Goal: Task Accomplishment & Management: Use online tool/utility

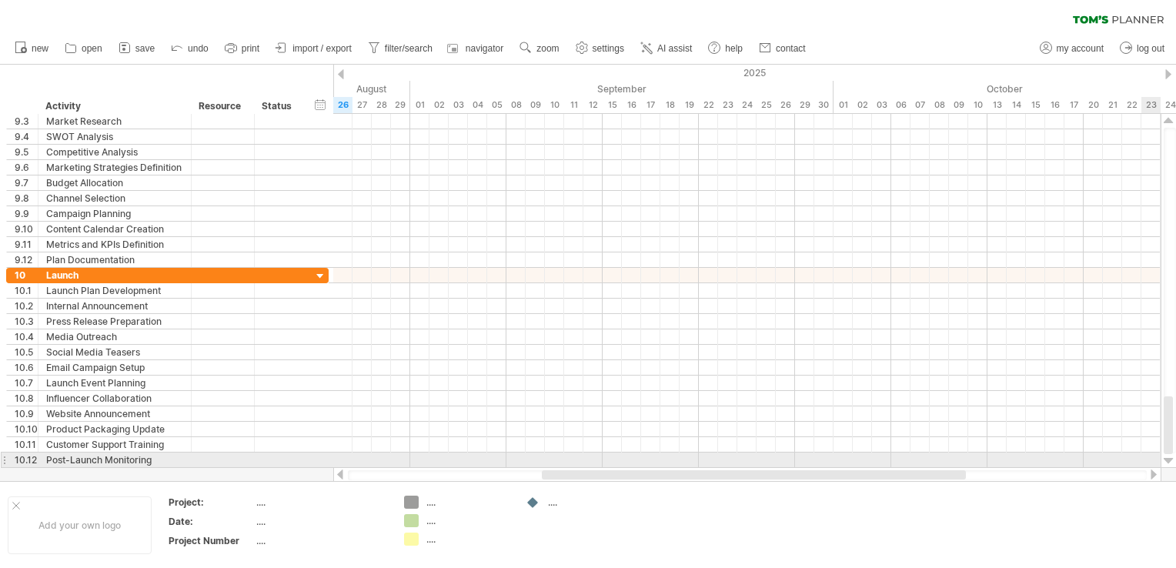
click at [1170, 455] on div at bounding box center [1169, 461] width 10 height 12
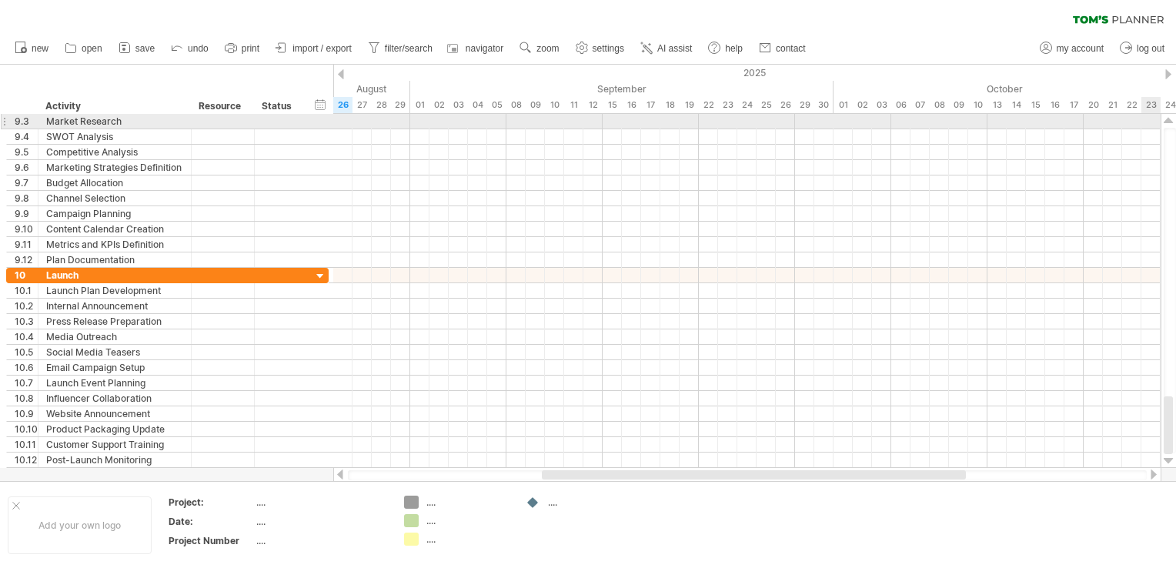
click at [1170, 119] on div at bounding box center [1169, 121] width 10 height 12
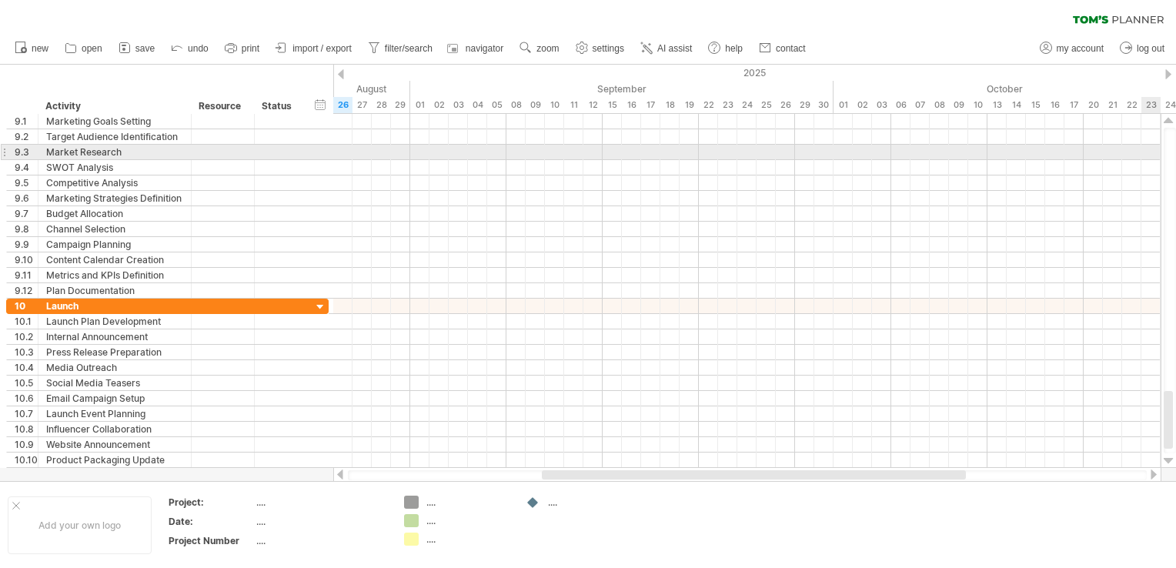
click at [1170, 119] on div at bounding box center [1169, 121] width 10 height 12
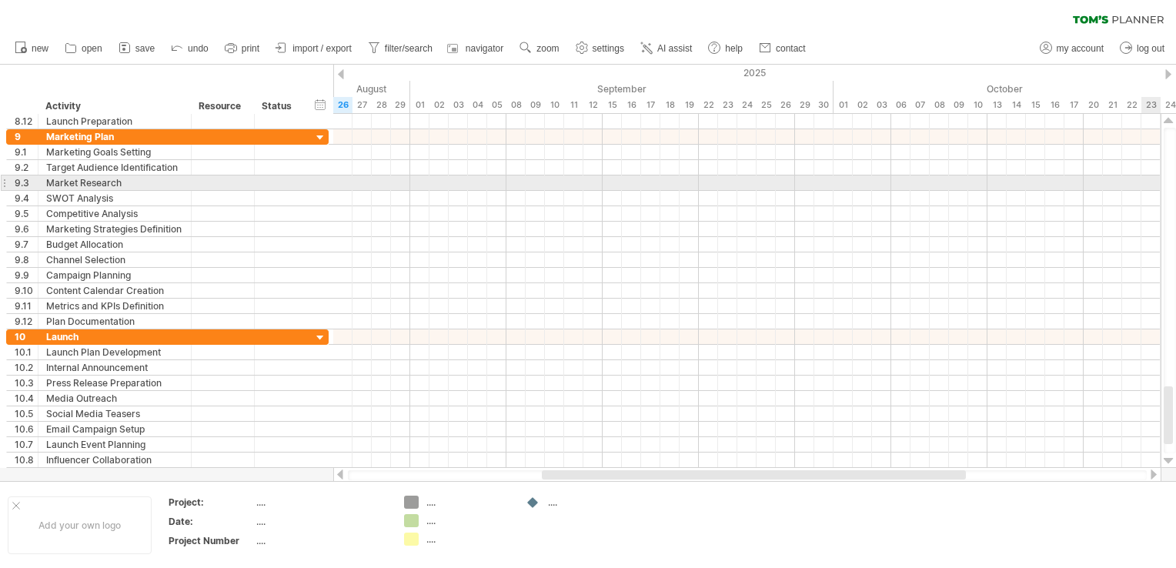
click at [1170, 119] on div at bounding box center [1169, 121] width 10 height 12
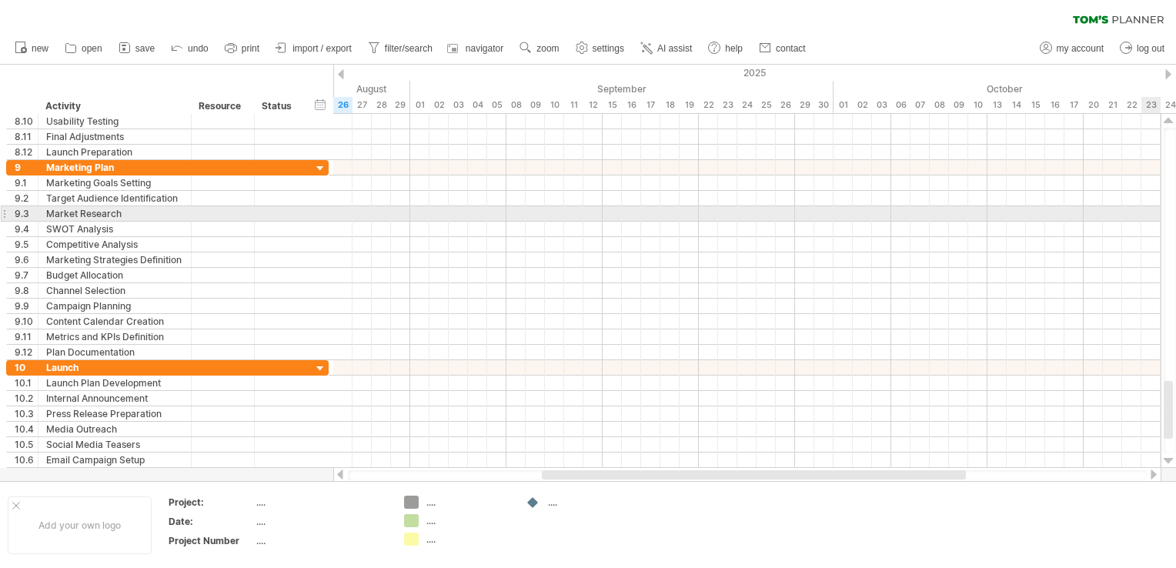
click at [1170, 119] on div at bounding box center [1169, 121] width 10 height 12
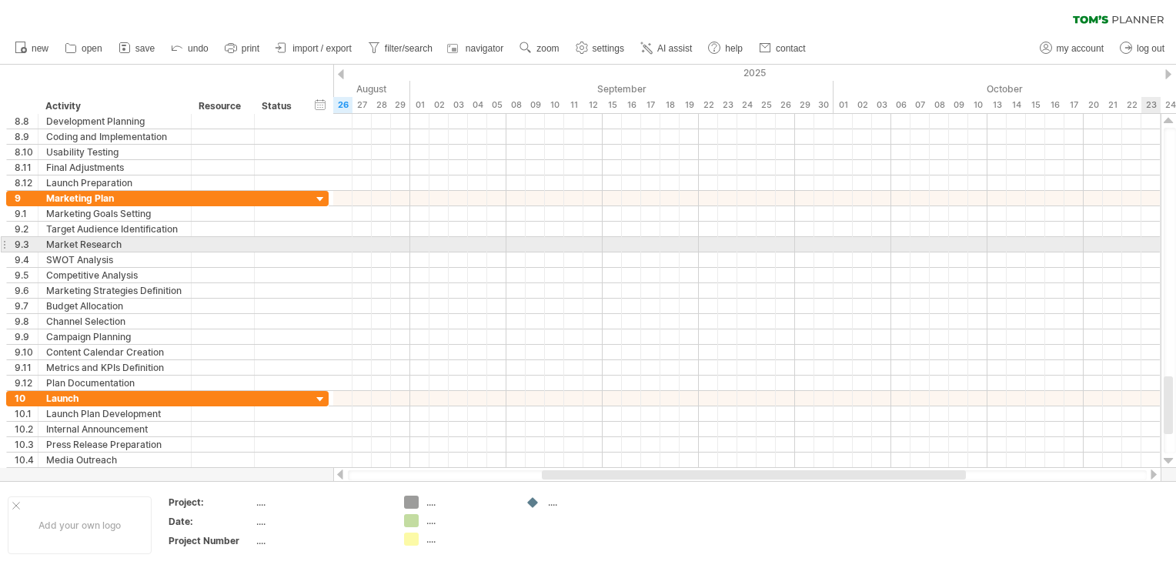
click at [1170, 119] on div at bounding box center [1169, 121] width 10 height 12
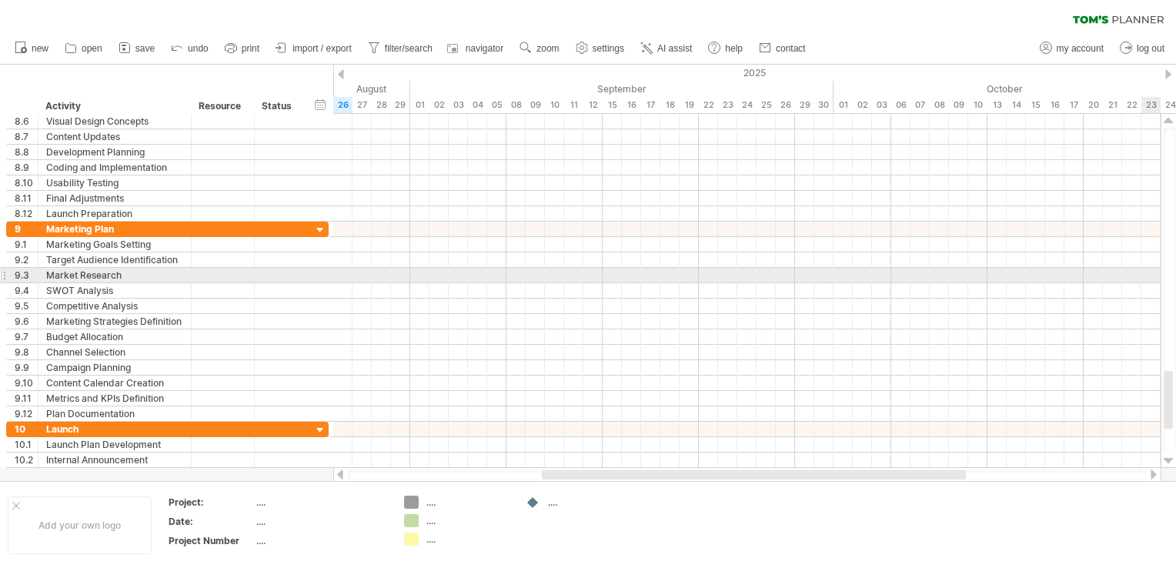
click at [1170, 119] on div at bounding box center [1169, 121] width 10 height 12
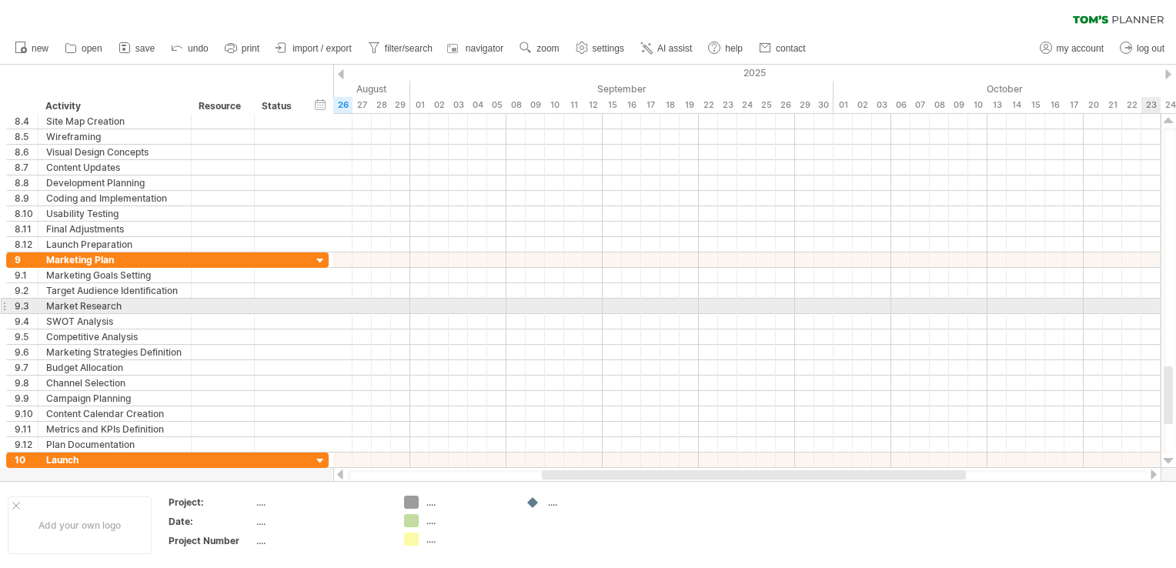
click at [1170, 119] on div at bounding box center [1169, 121] width 10 height 12
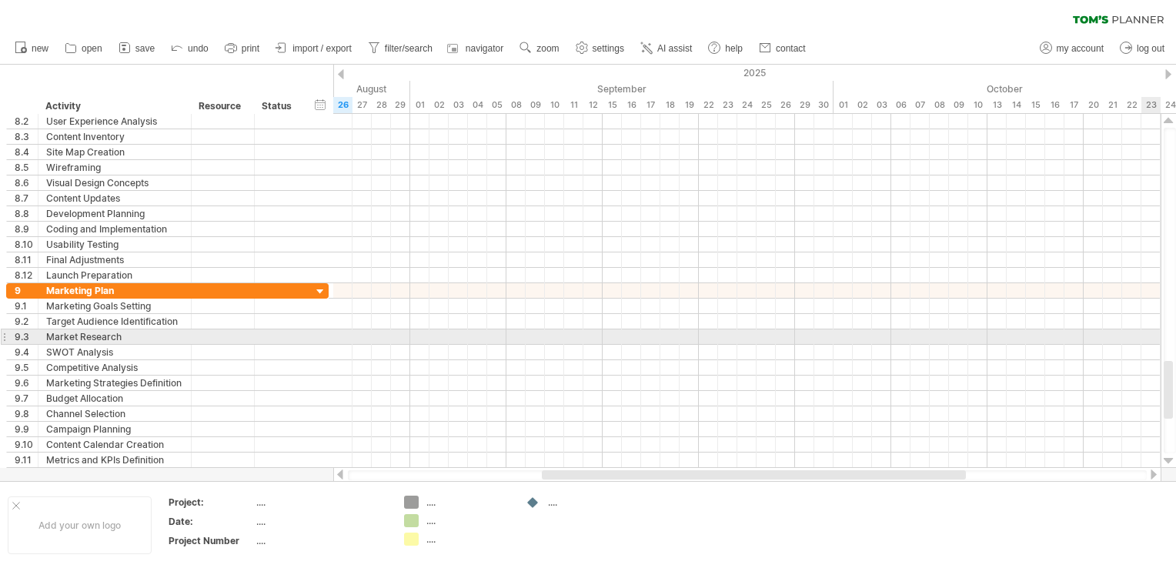
click at [1170, 119] on div at bounding box center [1169, 121] width 10 height 12
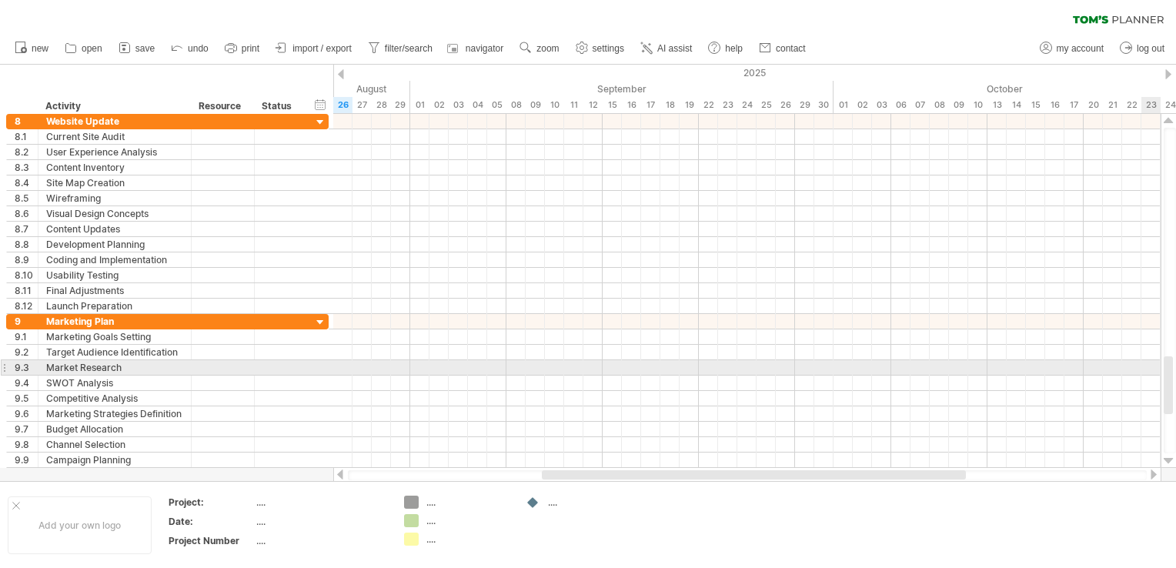
click at [1170, 119] on div at bounding box center [1169, 121] width 10 height 12
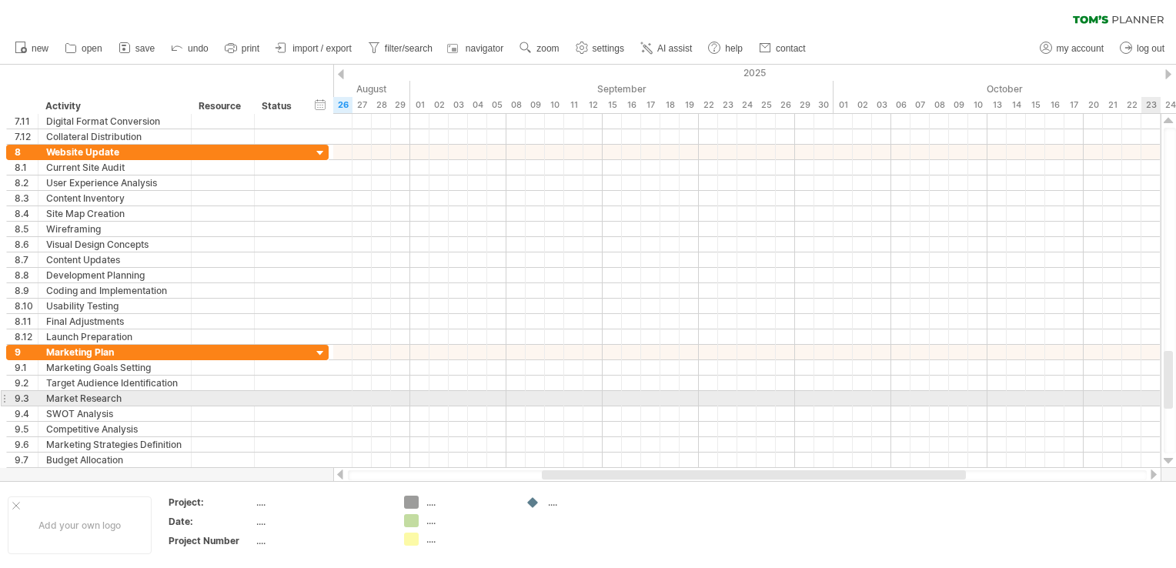
click at [1170, 119] on div at bounding box center [1169, 121] width 10 height 12
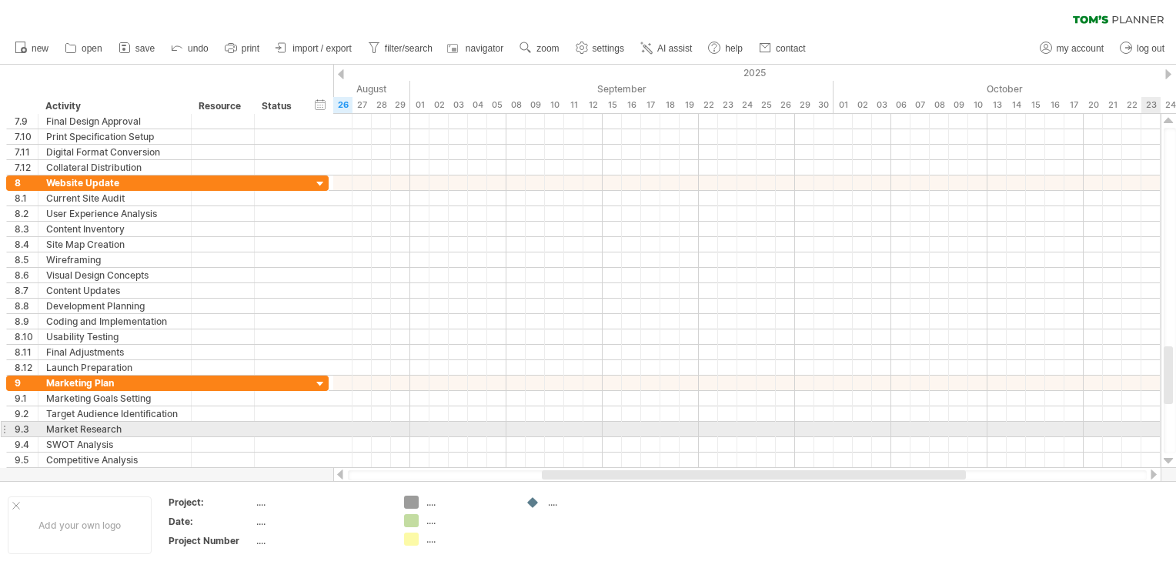
click at [1170, 119] on div at bounding box center [1169, 121] width 10 height 12
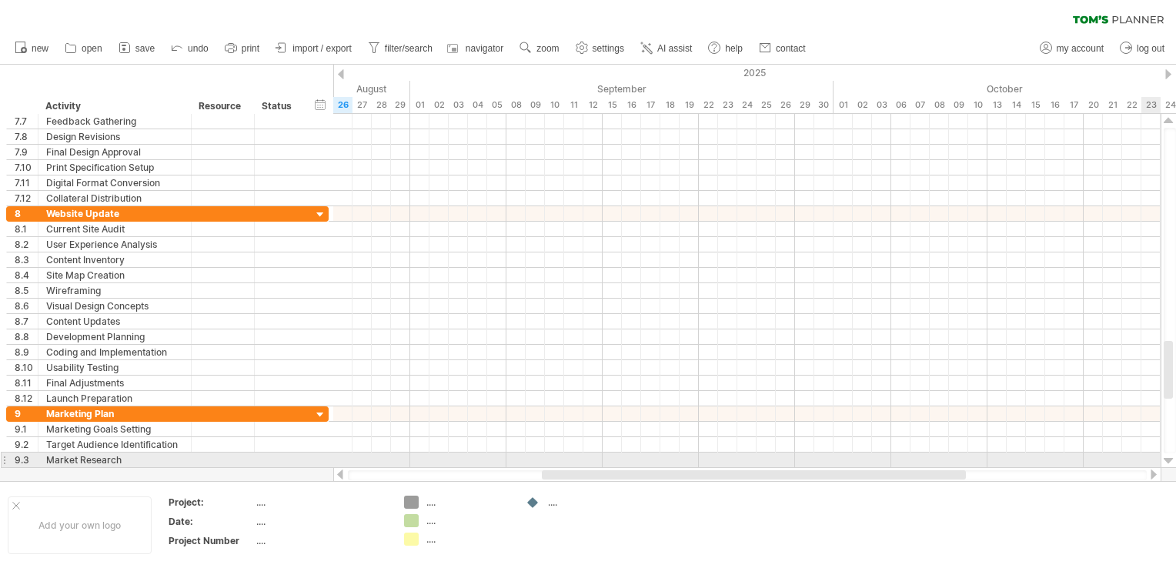
click at [1170, 119] on div at bounding box center [1169, 121] width 10 height 12
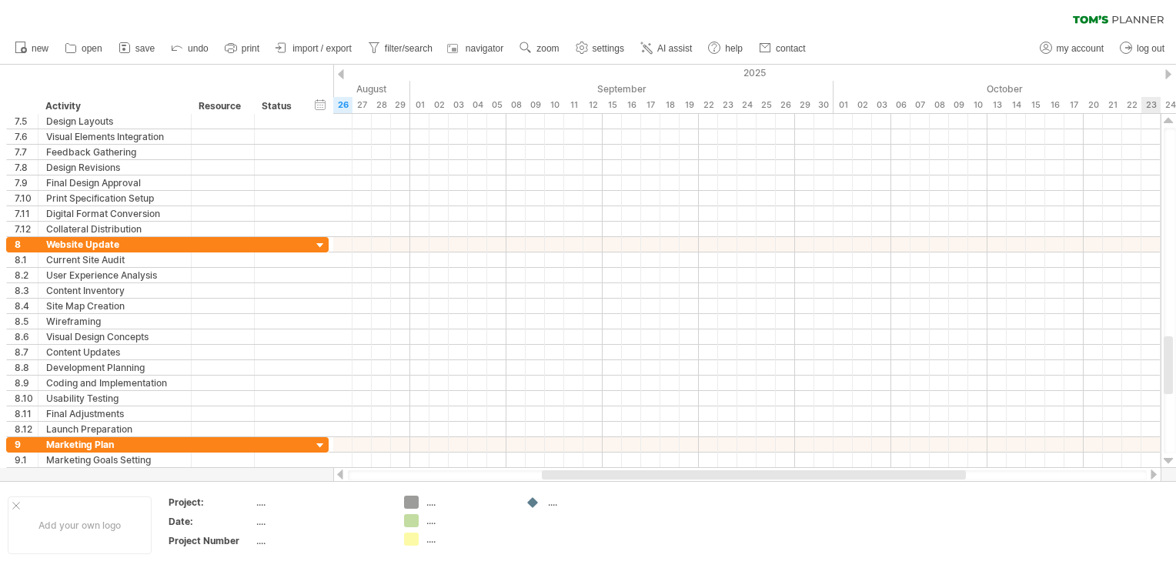
click at [1170, 119] on div at bounding box center [1169, 121] width 10 height 12
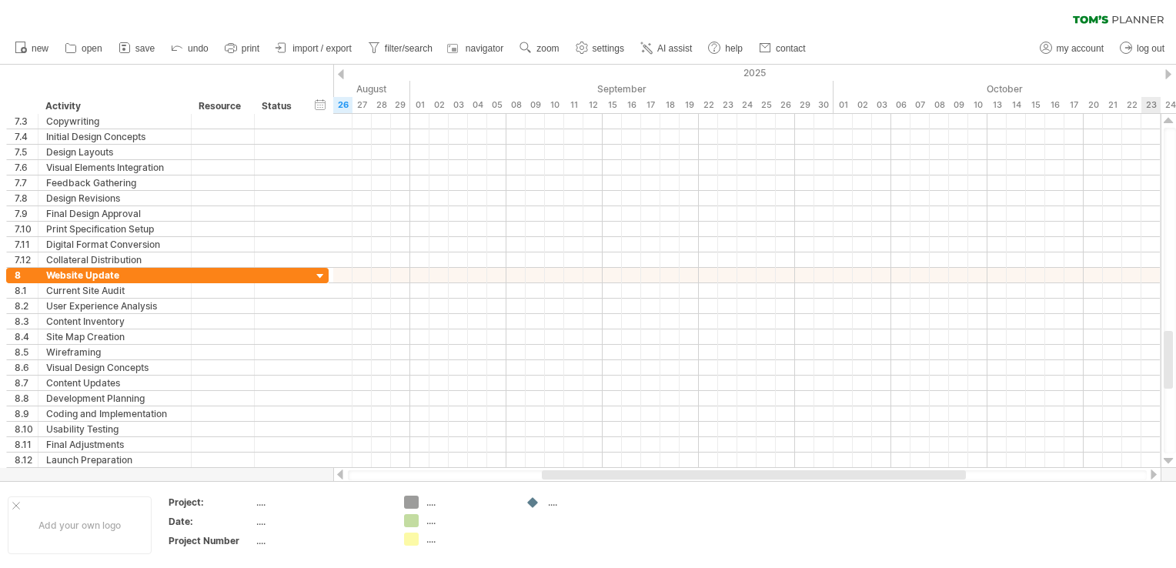
click at [1170, 119] on div at bounding box center [1169, 121] width 10 height 12
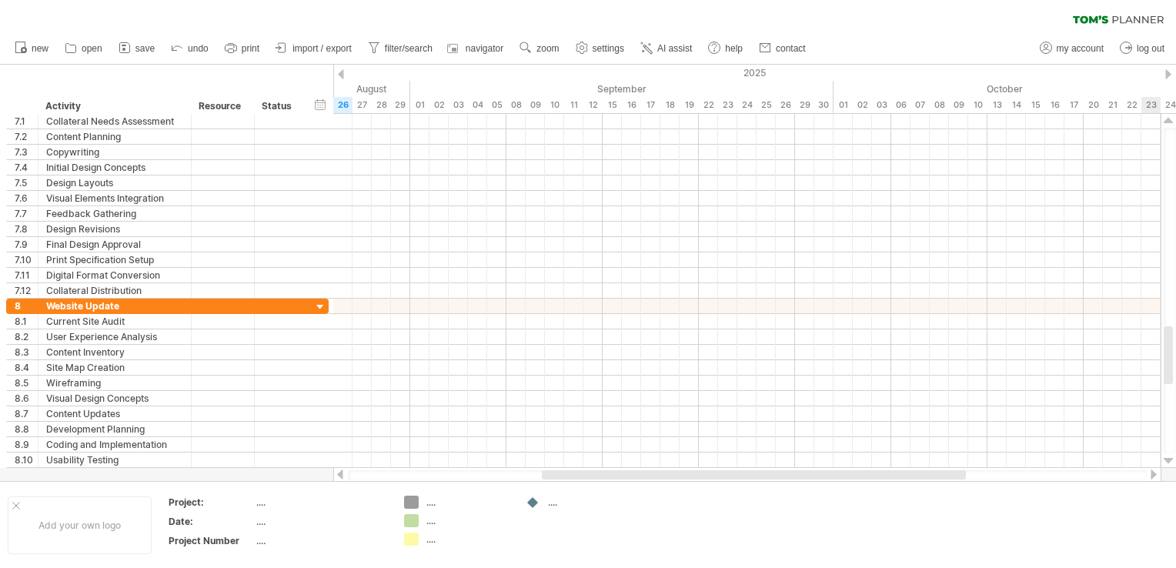
click at [1170, 119] on div at bounding box center [1169, 121] width 10 height 12
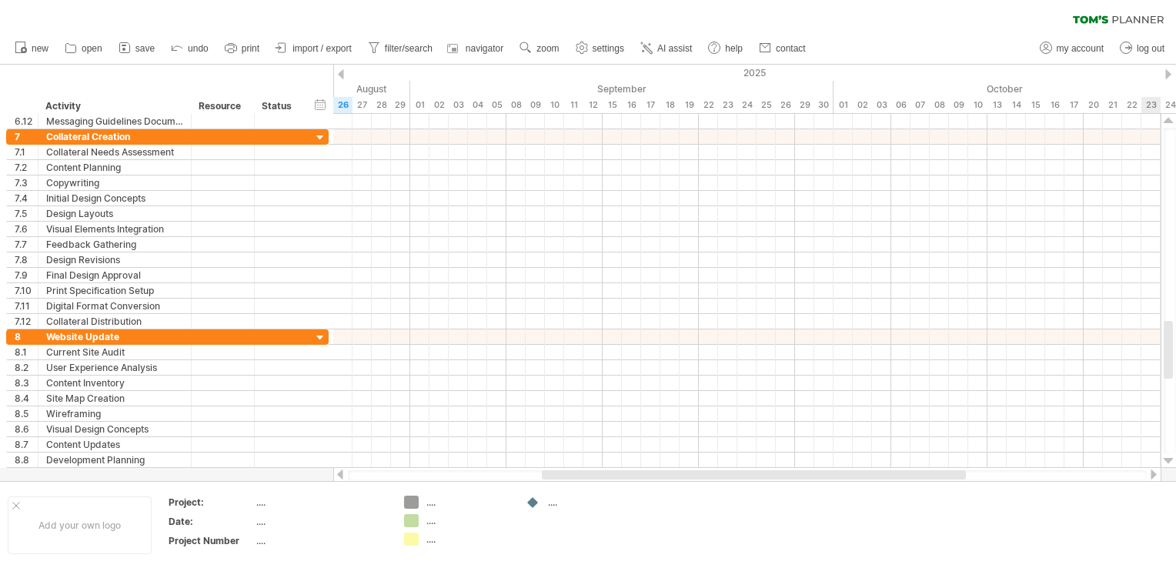
click at [1170, 119] on div at bounding box center [1169, 121] width 10 height 12
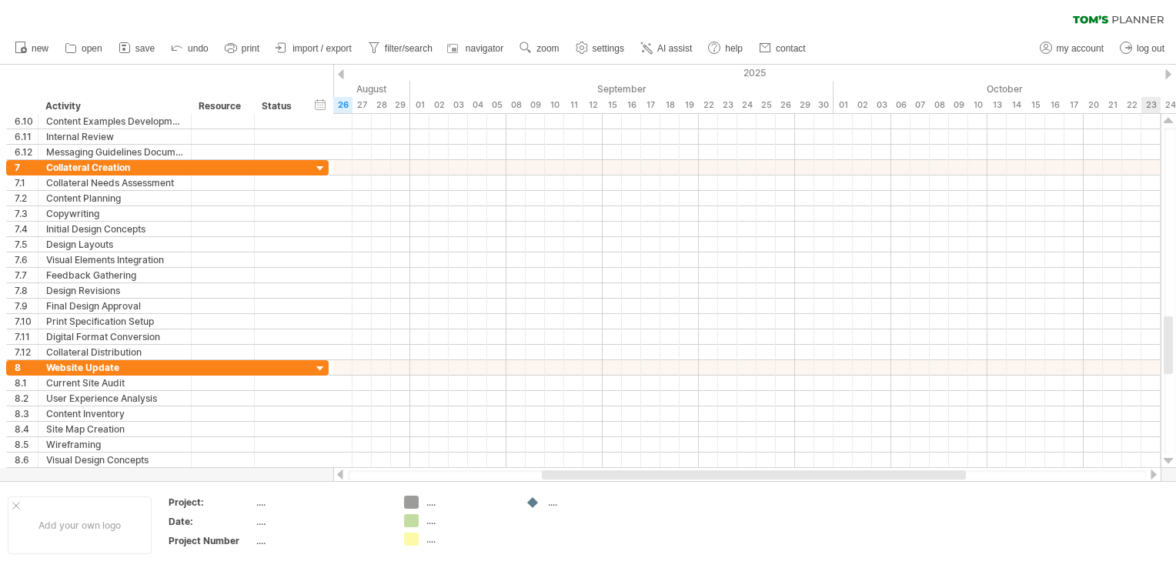
click at [1170, 119] on div at bounding box center [1169, 121] width 10 height 12
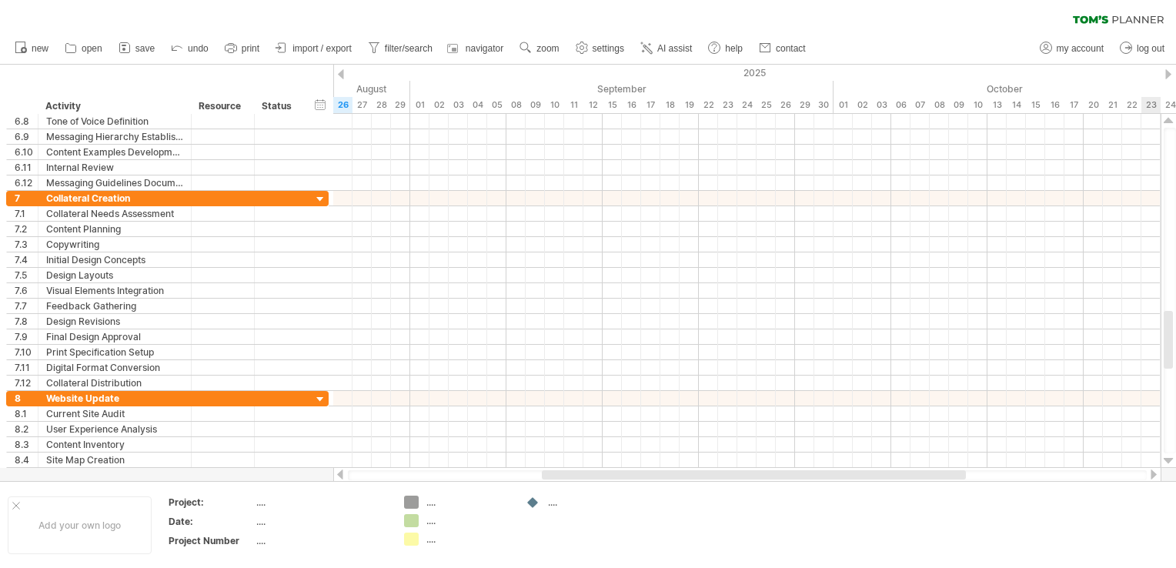
click at [1170, 119] on div at bounding box center [1169, 121] width 10 height 12
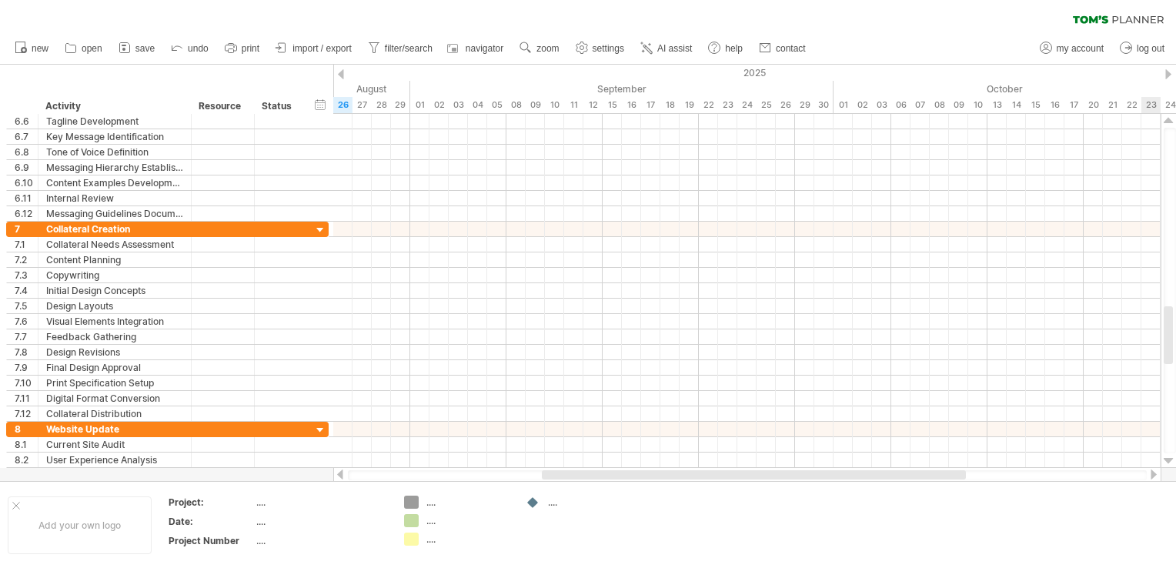
click at [1170, 119] on div at bounding box center [1169, 121] width 10 height 12
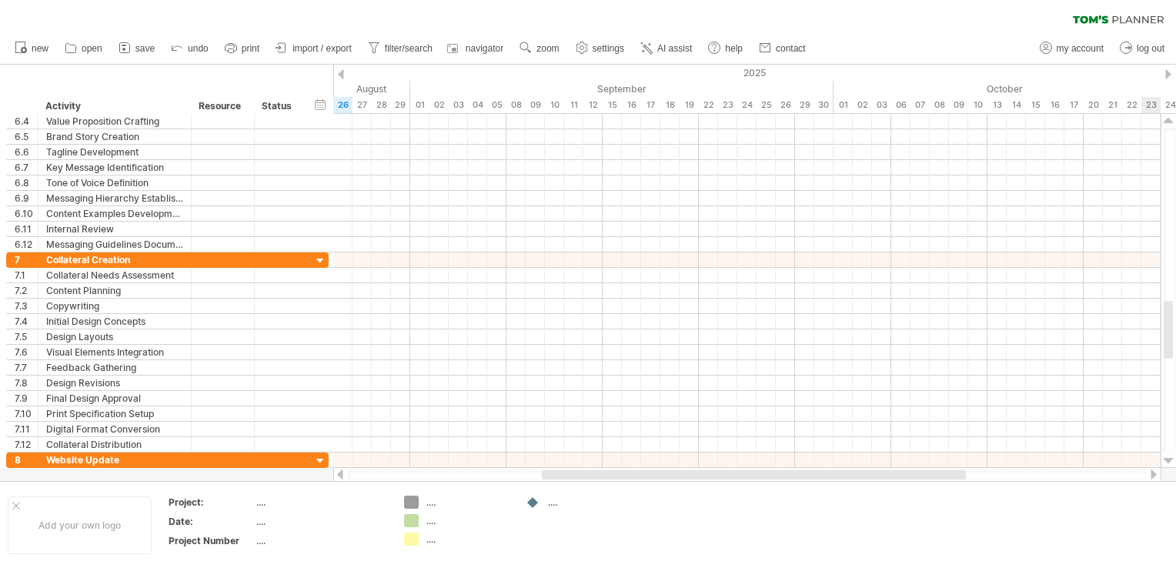
click at [1170, 119] on div at bounding box center [1169, 121] width 10 height 12
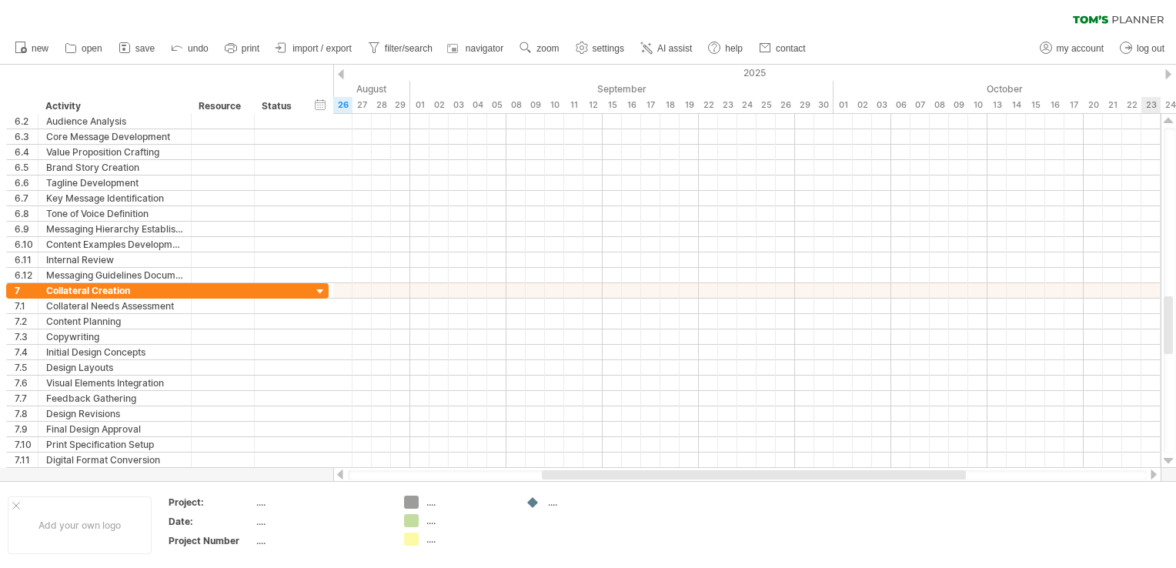
click at [1170, 119] on div at bounding box center [1169, 121] width 10 height 12
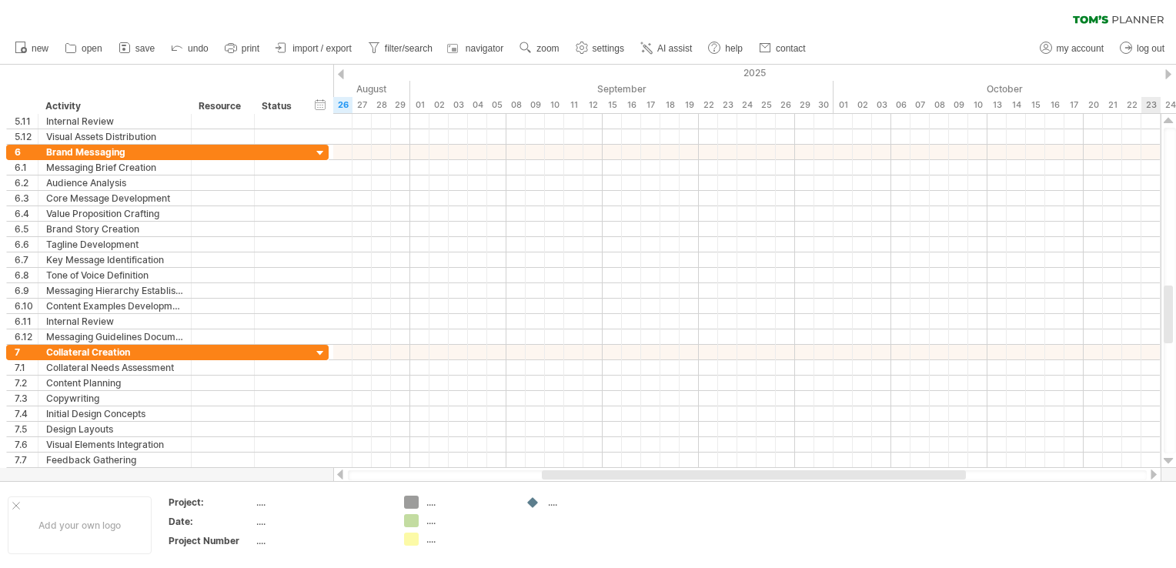
click at [1170, 119] on div at bounding box center [1169, 121] width 10 height 12
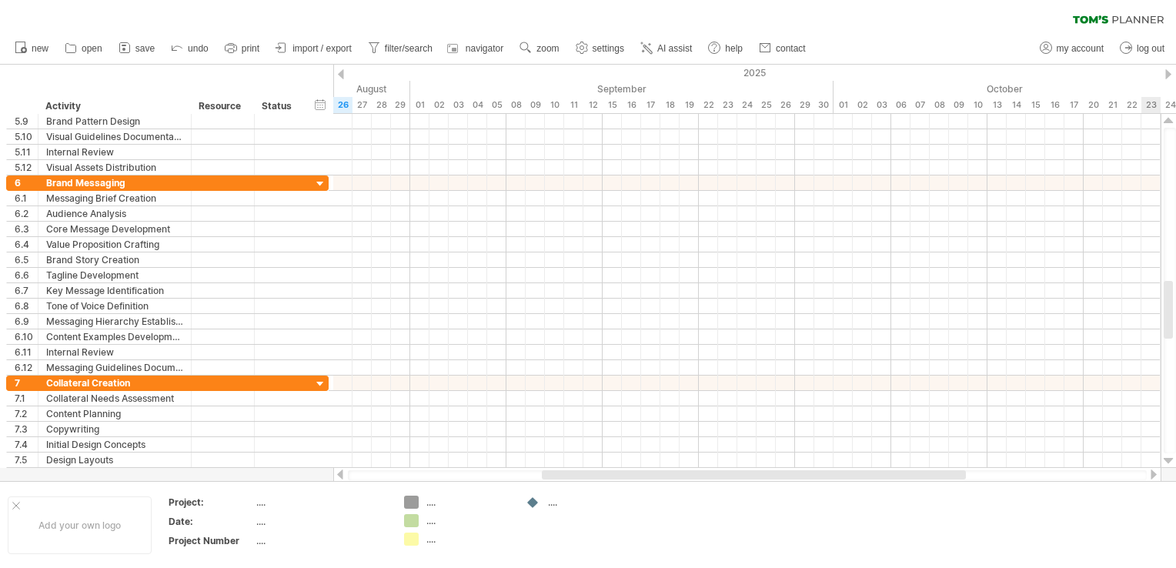
click at [1170, 119] on div at bounding box center [1169, 121] width 10 height 12
